Goal: Check status: Check status

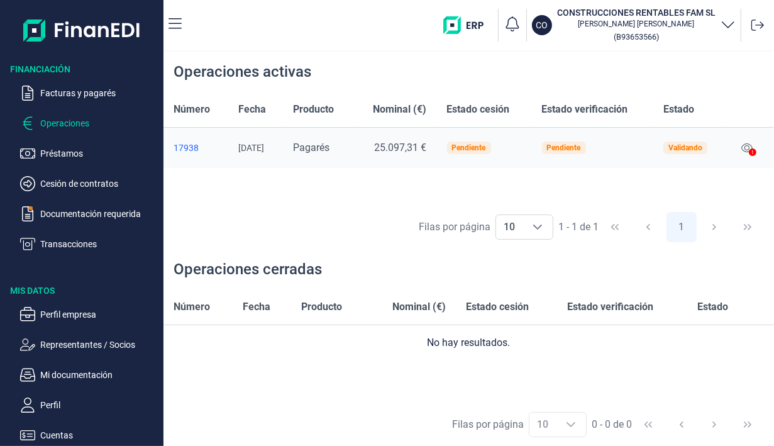
click at [330, 151] on span "Pagarés" at bounding box center [311, 147] width 36 height 12
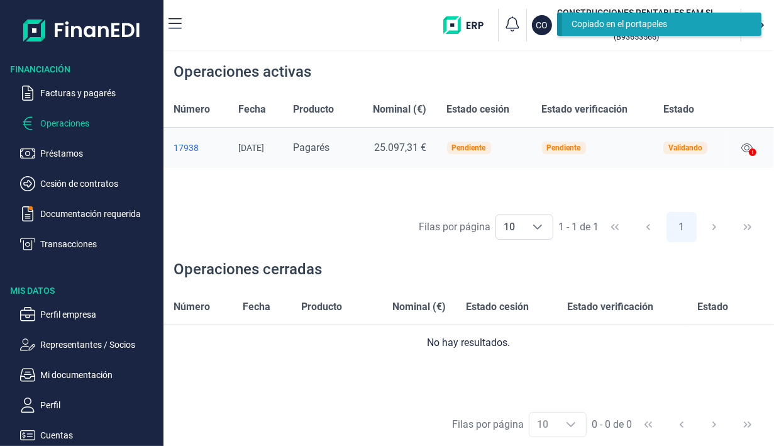
click at [764, 164] on td at bounding box center [750, 148] width 48 height 41
click at [752, 150] on icon at bounding box center [753, 152] width 8 height 8
click at [751, 147] on div at bounding box center [753, 152] width 8 height 15
click at [753, 146] on div at bounding box center [753, 152] width 8 height 15
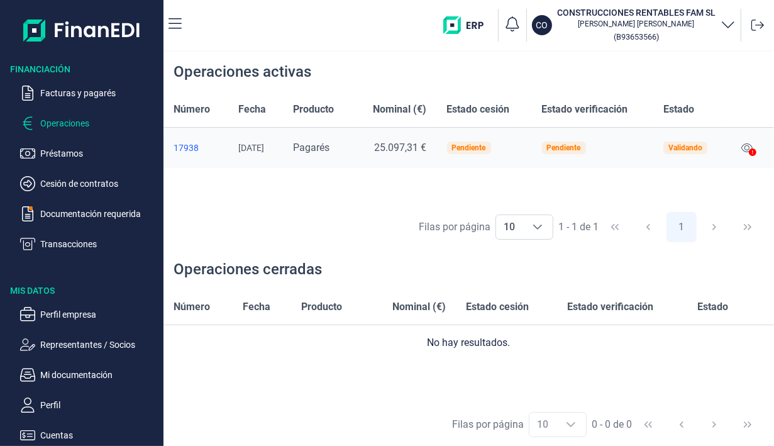
click at [750, 149] on icon at bounding box center [746, 147] width 11 height 9
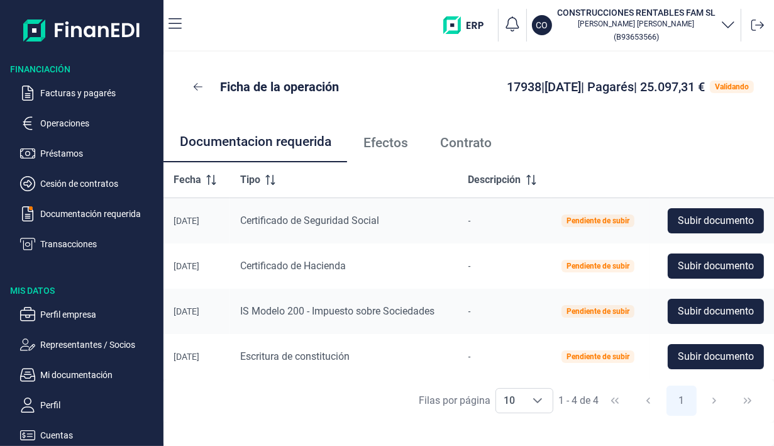
click at [384, 138] on span "Efectos" at bounding box center [385, 142] width 45 height 13
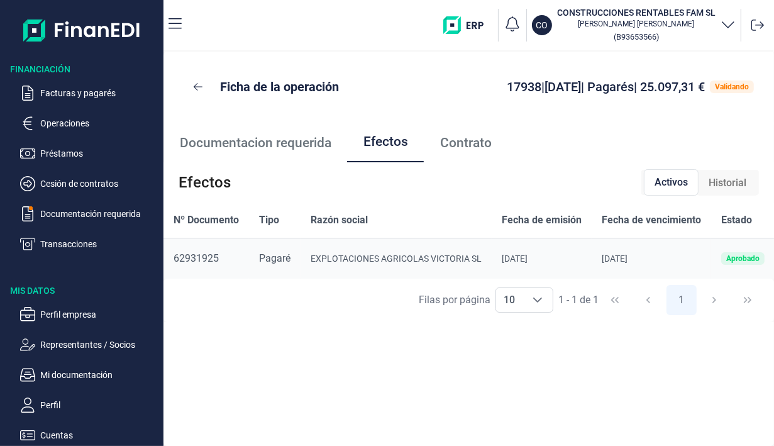
click at [477, 145] on span "Contrato" at bounding box center [466, 142] width 52 height 13
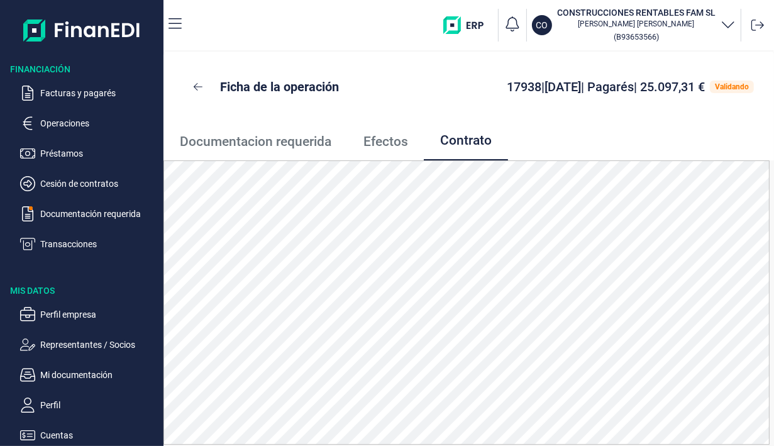
click at [196, 85] on icon at bounding box center [198, 87] width 9 height 10
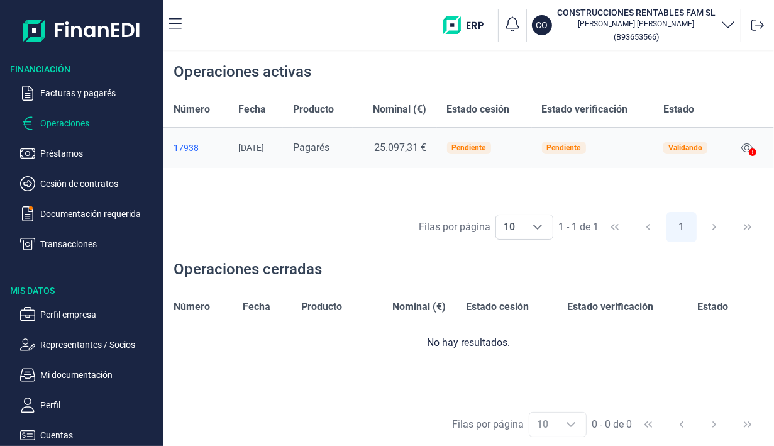
click at [756, 145] on div at bounding box center [753, 152] width 8 height 15
click at [747, 149] on icon at bounding box center [746, 148] width 11 height 10
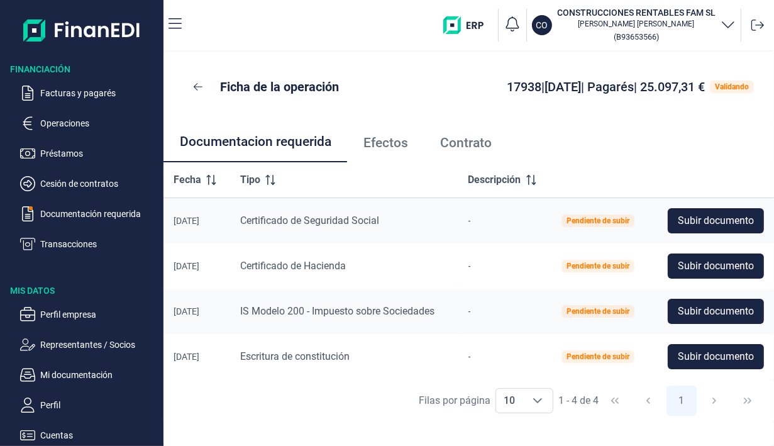
click at [759, 23] on icon at bounding box center [757, 25] width 13 height 13
